Goal: Information Seeking & Learning: Learn about a topic

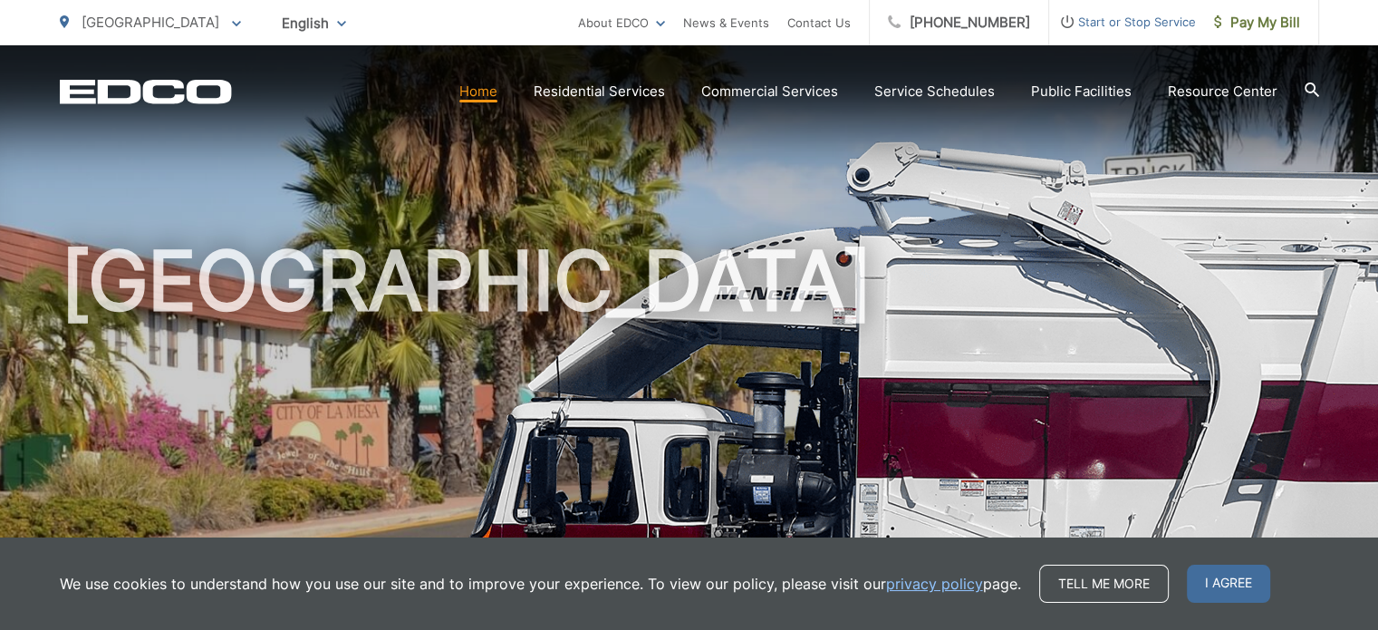
drag, startPoint x: 272, startPoint y: 265, endPoint x: 299, endPoint y: 250, distance: 30.8
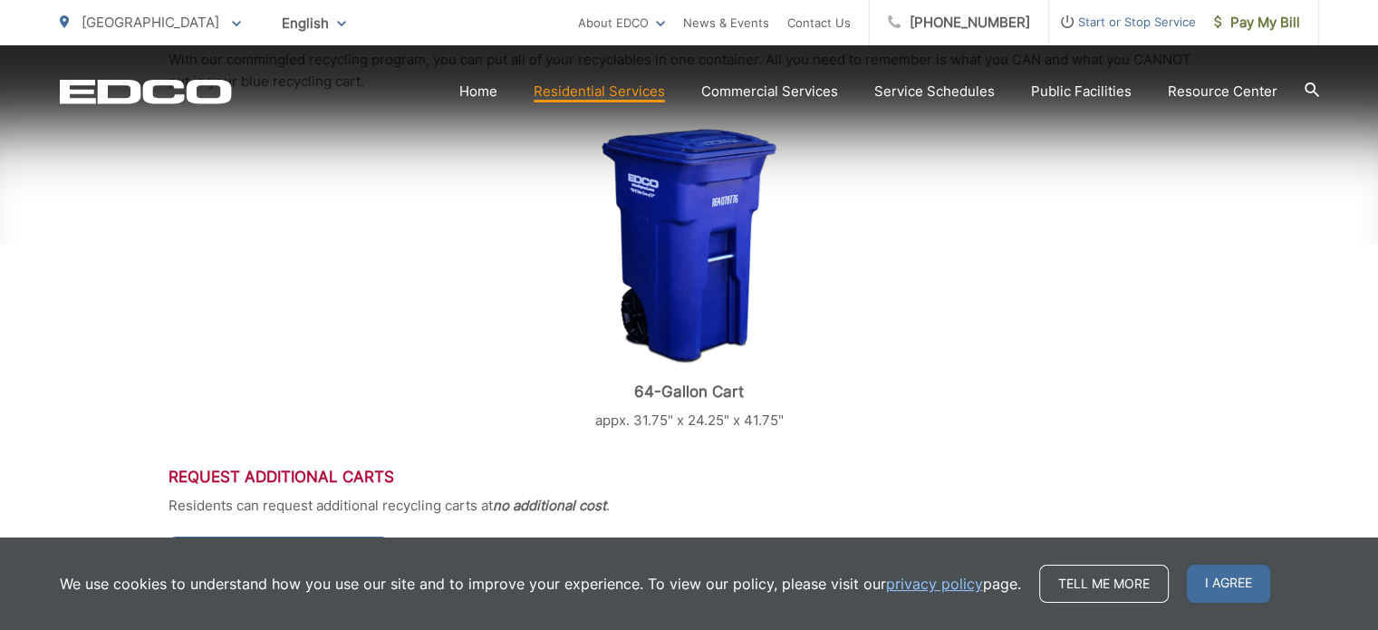
scroll to position [542, 0]
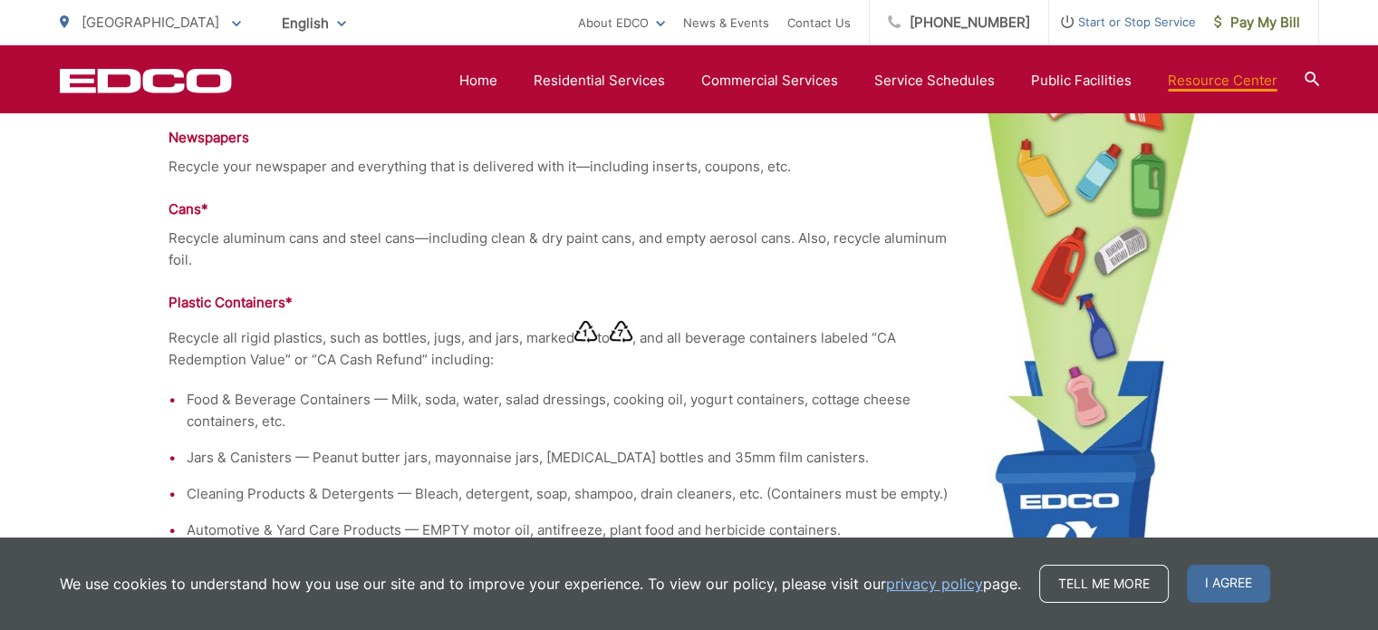
scroll to position [1629, 0]
